Goal: Register for event/course

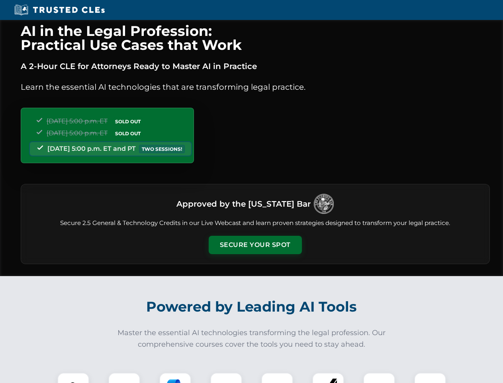
click at [255, 245] on button "Secure Your Spot" at bounding box center [255, 245] width 93 height 18
